Goal: Information Seeking & Learning: Understand process/instructions

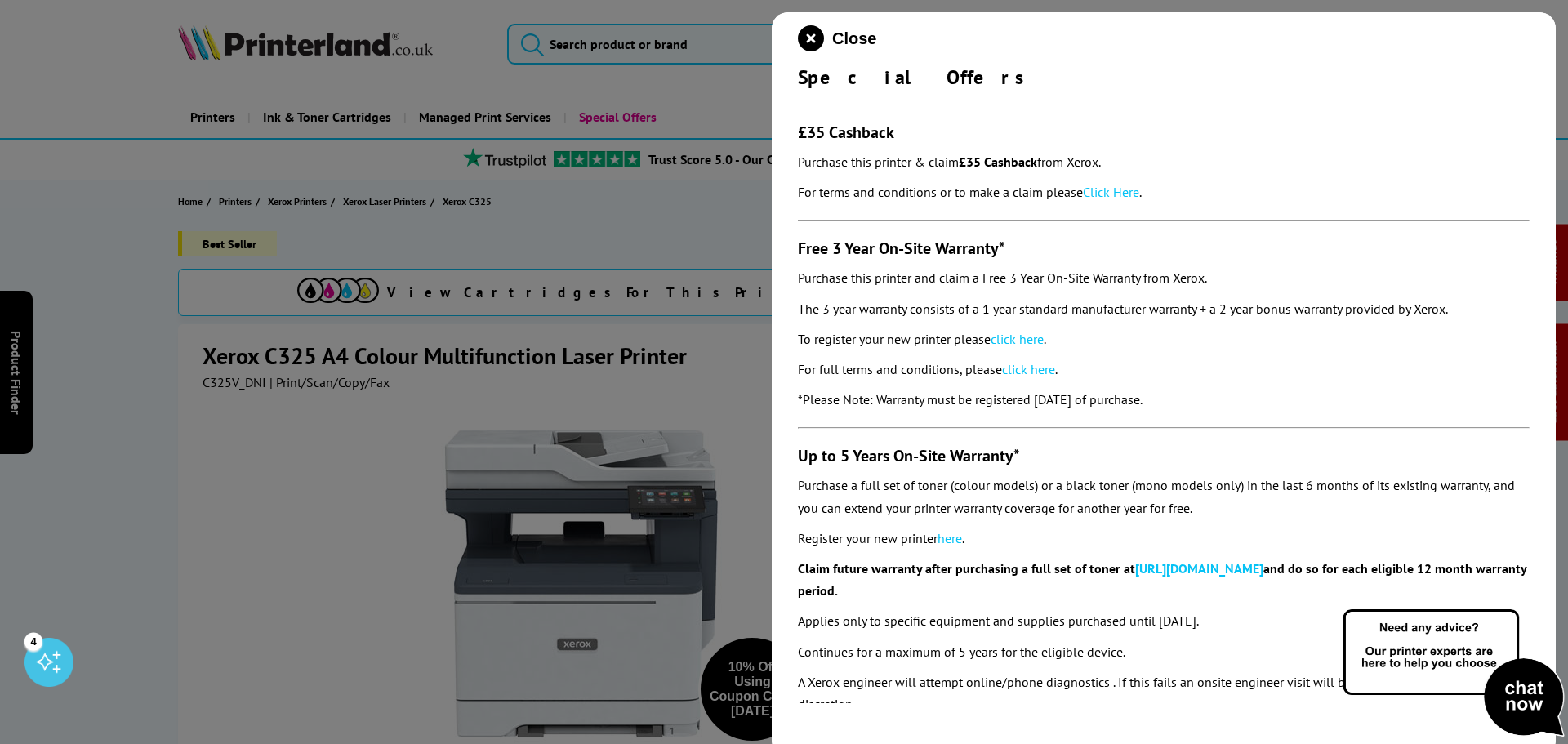
click at [1108, 186] on link "Click Here" at bounding box center [1111, 192] width 56 height 16
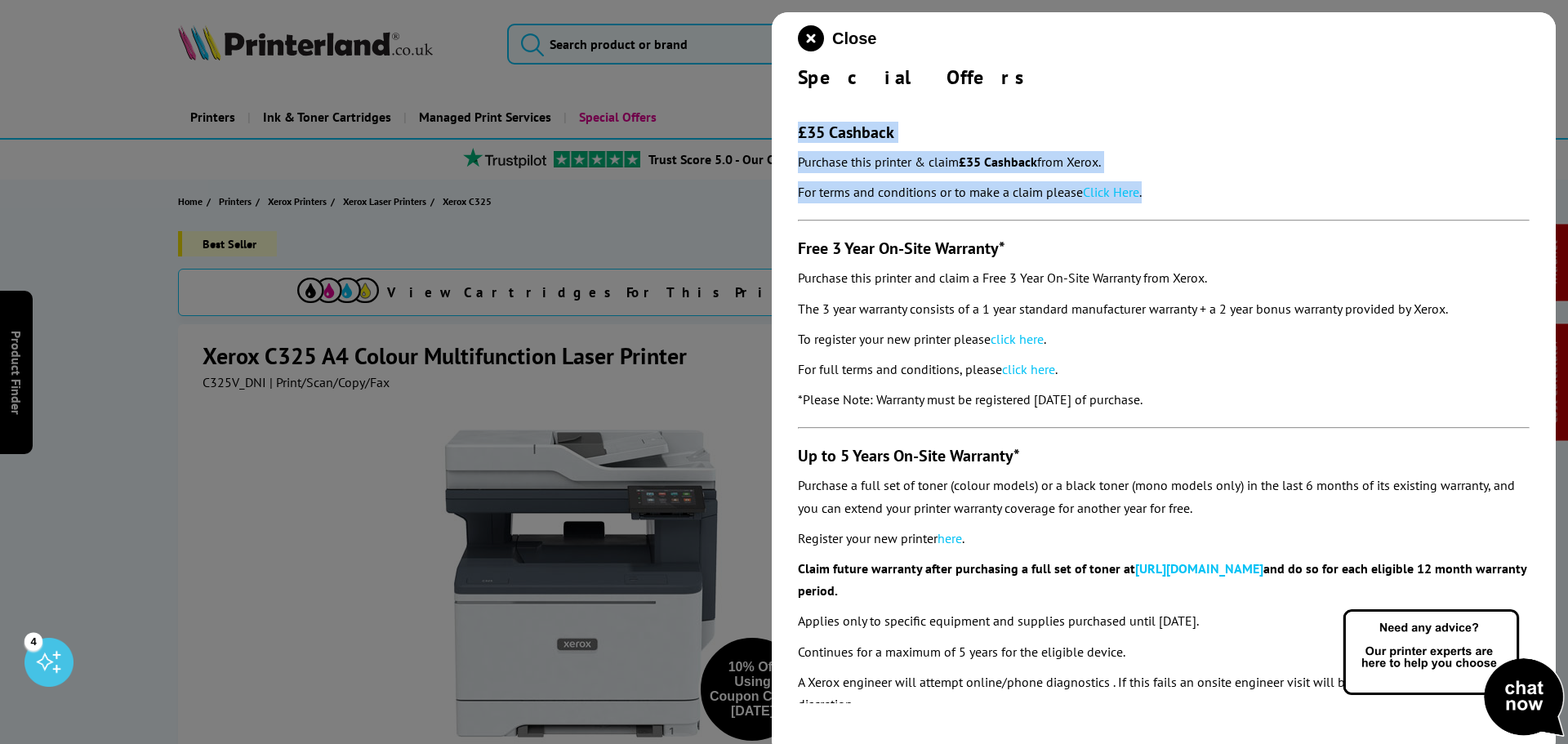
drag, startPoint x: 1155, startPoint y: 189, endPoint x: 797, endPoint y: 140, distance: 361.3
click at [797, 140] on div "Close Special Offers £35 Cashback Purchase this printer & claim £35 Cashback fr…" at bounding box center [1163, 384] width 784 height 744
copy section "£35 Cashback Purchase this printer & claim £35 Cashback from Xerox. For terms a…"
click at [1098, 182] on p "For terms and conditions or to make a claim please Click Here ." at bounding box center [1163, 193] width 732 height 22
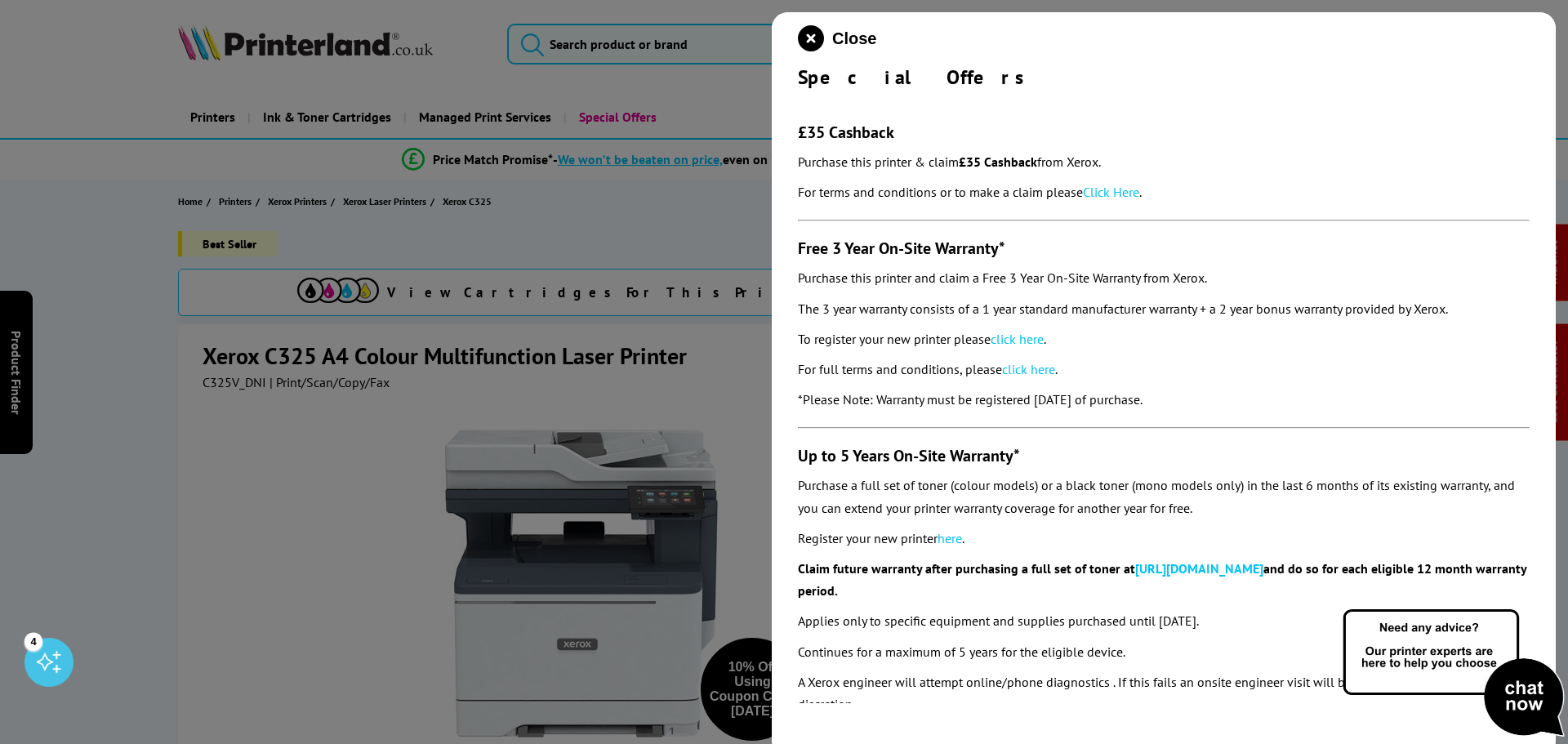
click at [1110, 193] on link "Click Here" at bounding box center [1111, 192] width 56 height 16
